Goal: Task Accomplishment & Management: Use online tool/utility

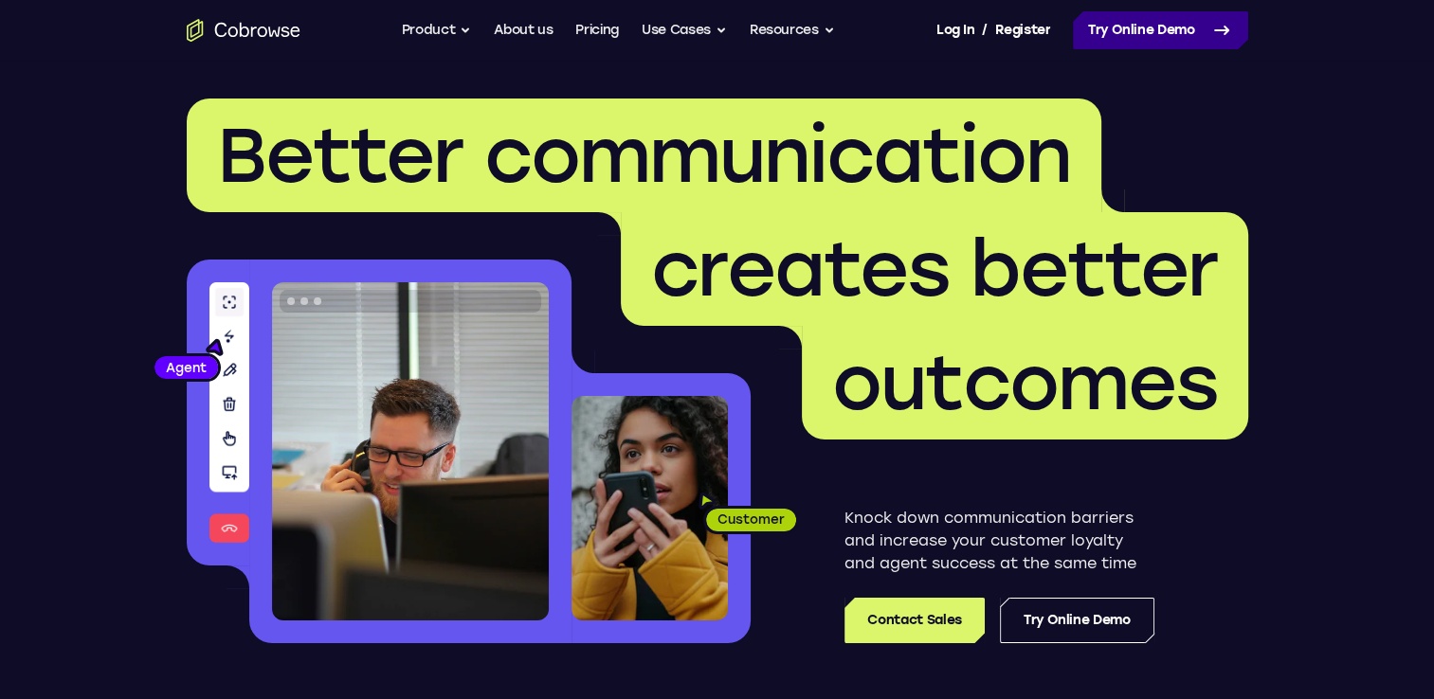
click at [1092, 30] on link "Try Online Demo" at bounding box center [1160, 30] width 175 height 38
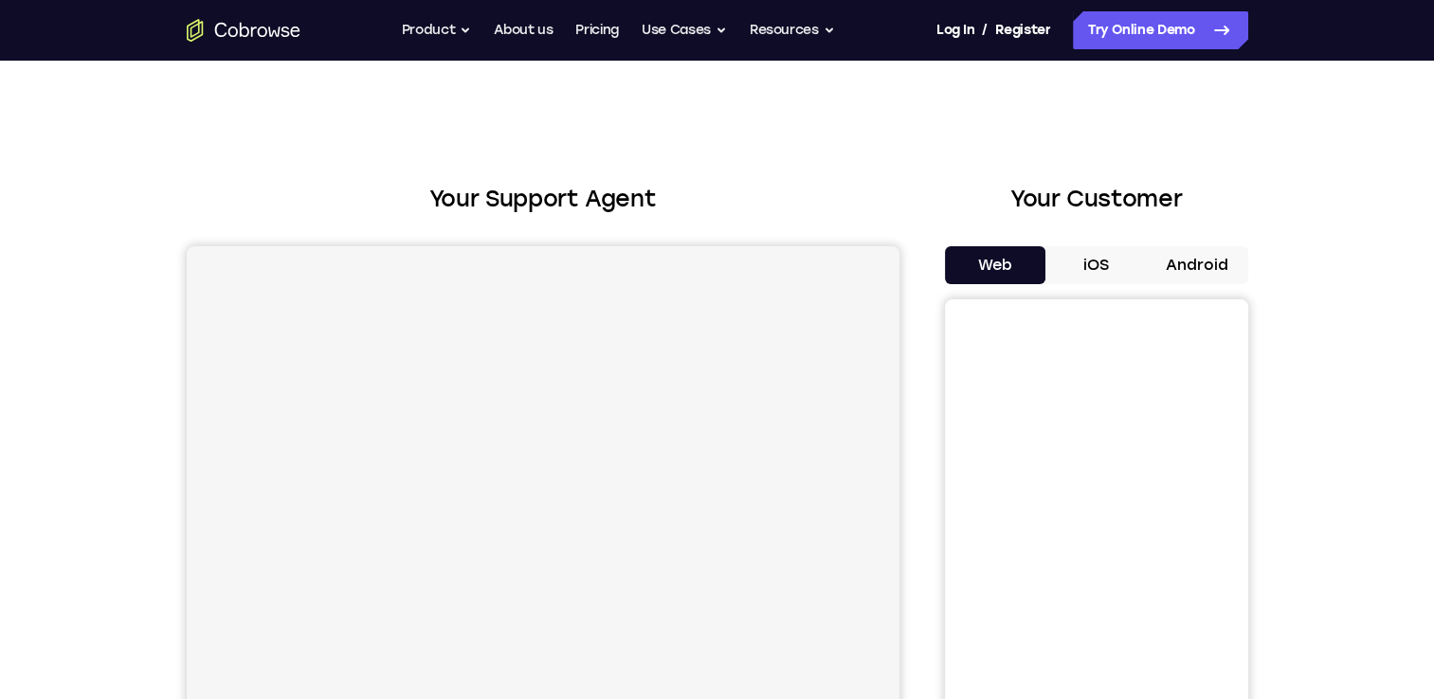
click at [1194, 261] on button "Android" at bounding box center [1197, 265] width 101 height 38
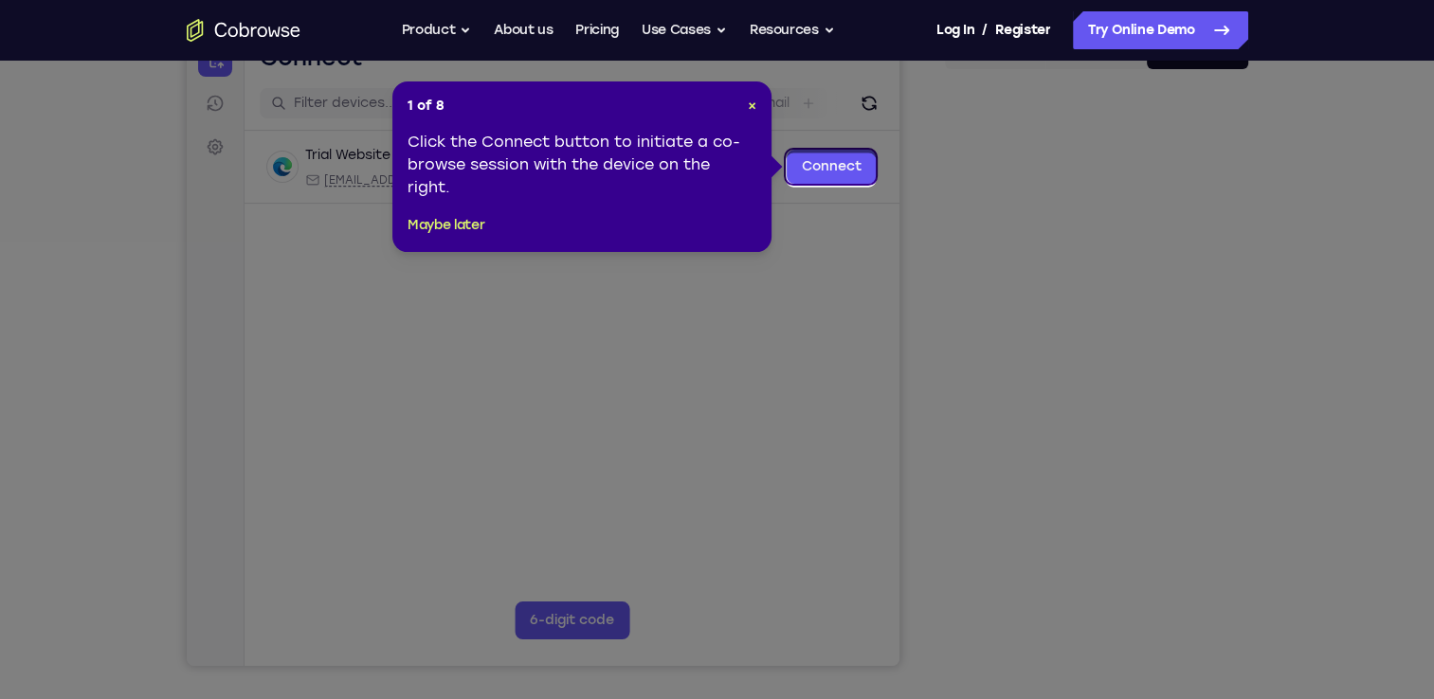
scroll to position [233, 0]
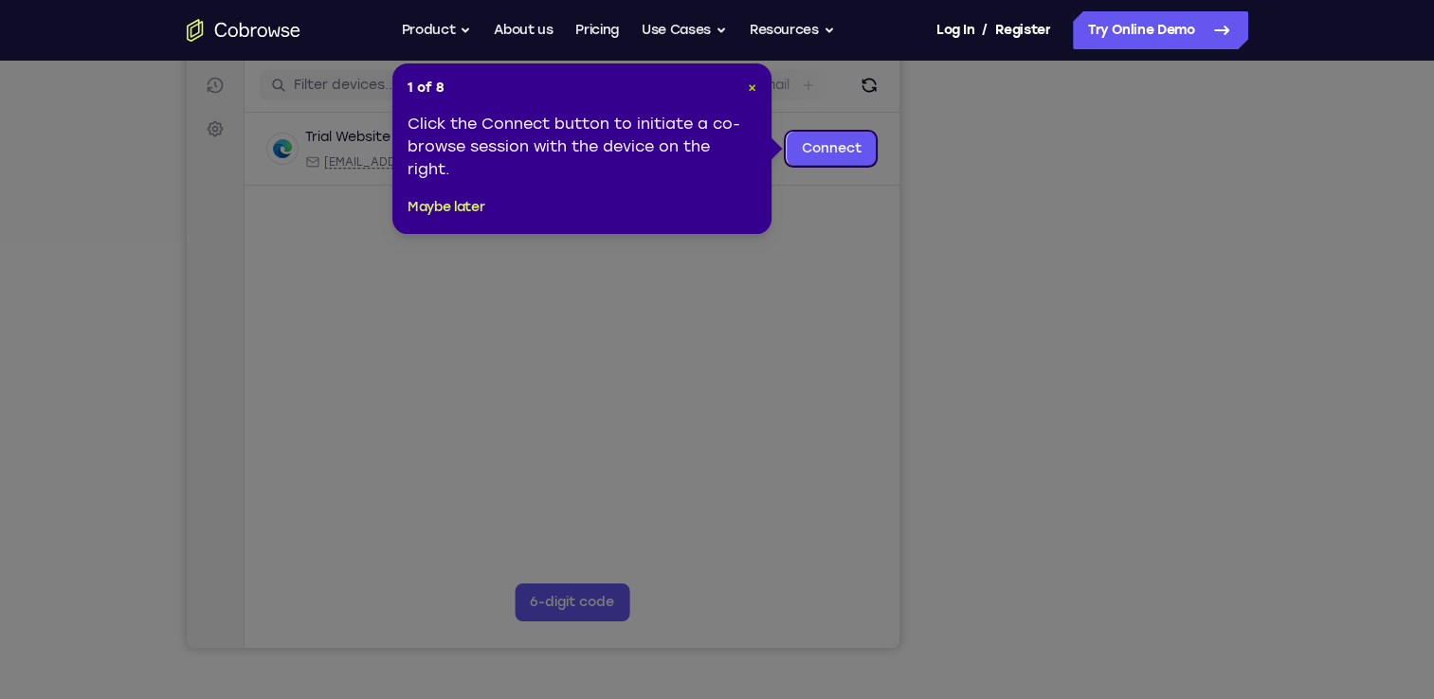
click at [750, 90] on span "×" at bounding box center [752, 88] width 9 height 16
